Goal: Navigation & Orientation: Find specific page/section

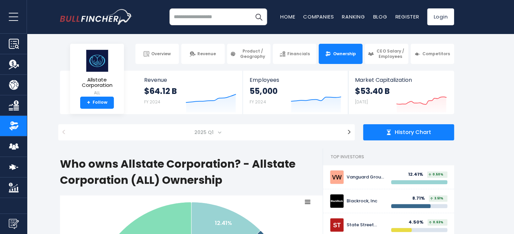
click at [319, 21] on nav "Home Companies Ranking Blog Register Login" at bounding box center [367, 16] width 174 height 17
click at [319, 16] on link "Companies" at bounding box center [318, 16] width 31 height 7
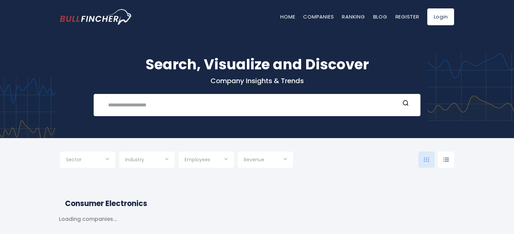
type input "***"
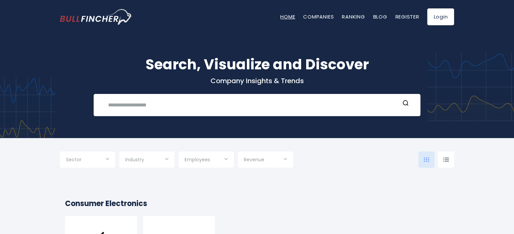
click at [281, 19] on link "Home" at bounding box center [287, 16] width 15 height 7
